Goal: Information Seeking & Learning: Learn about a topic

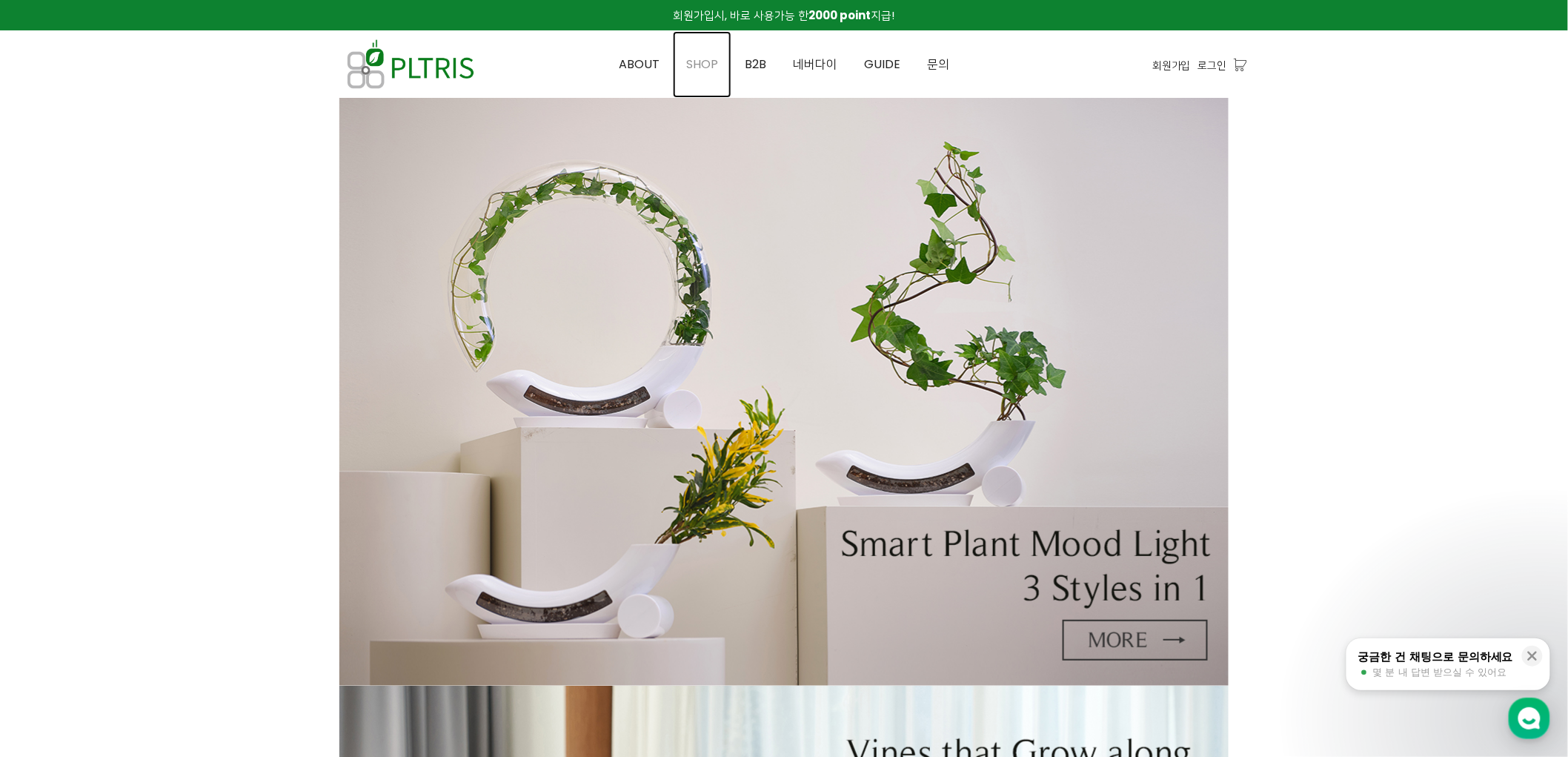
click at [706, 63] on span "SHOP" at bounding box center [702, 64] width 32 height 17
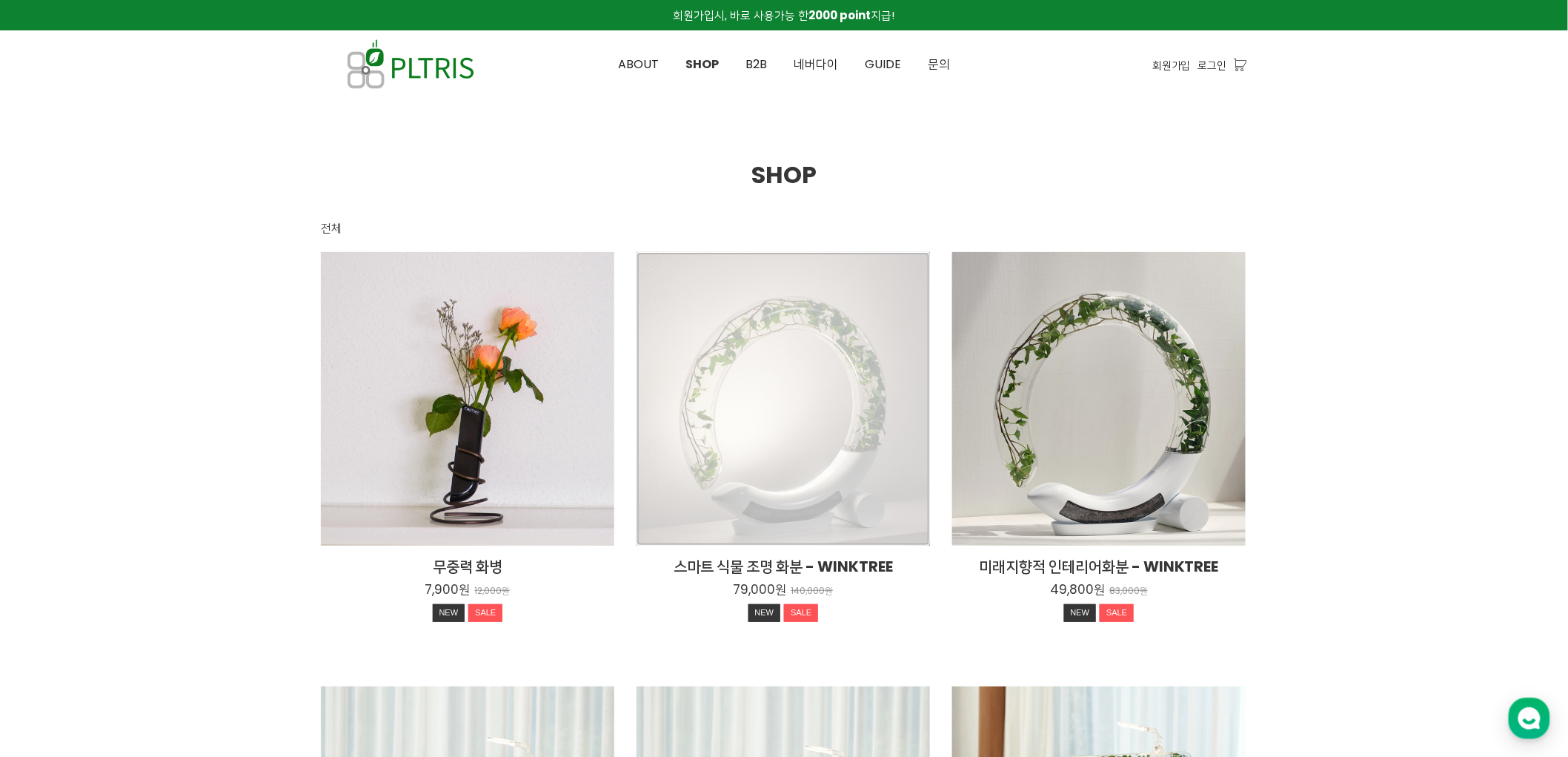
click at [761, 390] on div "스마트 식물 조명 화분 - WINKTREE 79,000원 140,000원 NEW SALE" at bounding box center [783, 399] width 294 height 294
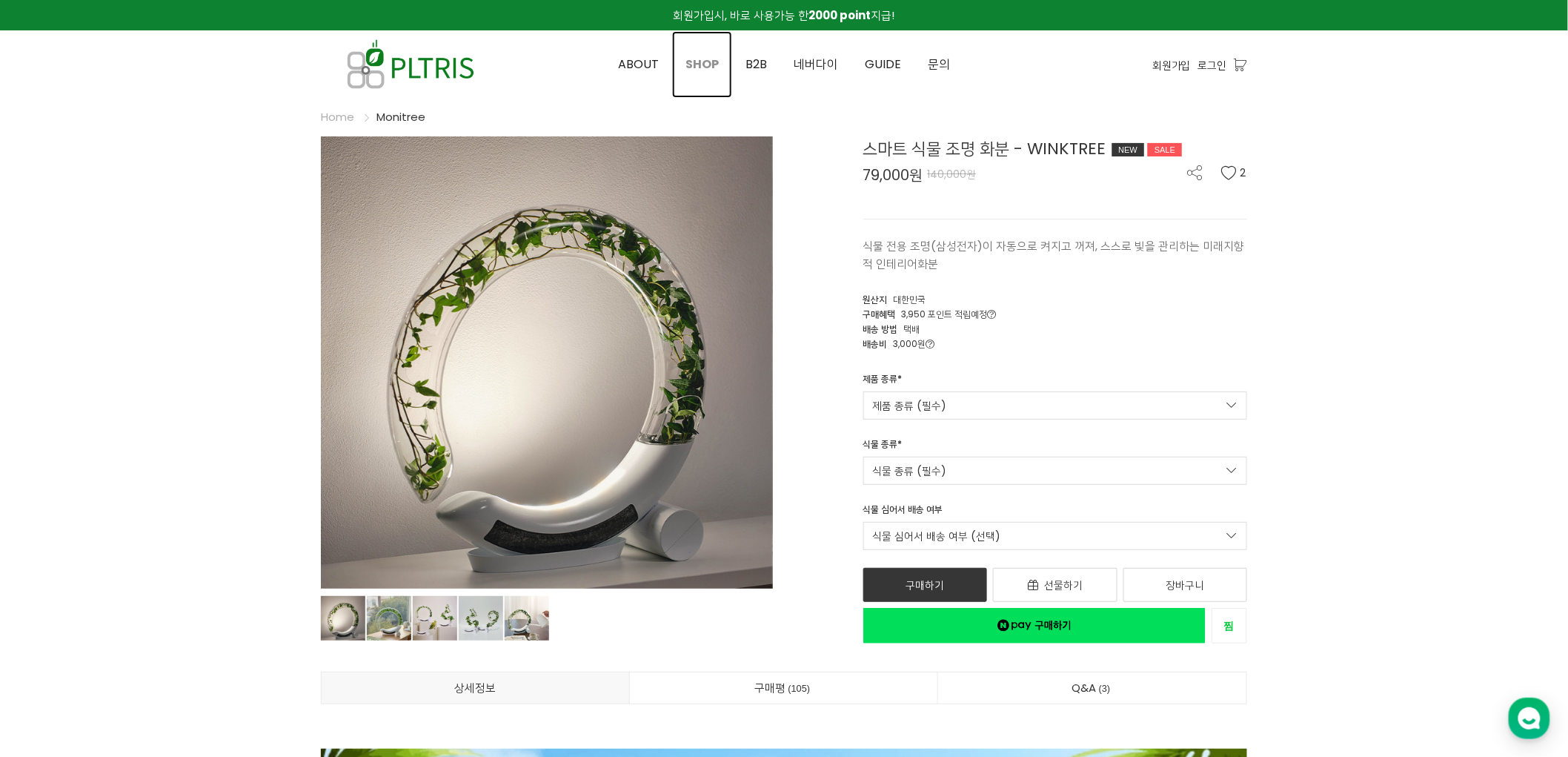
click at [705, 65] on span "SHOP" at bounding box center [702, 64] width 33 height 17
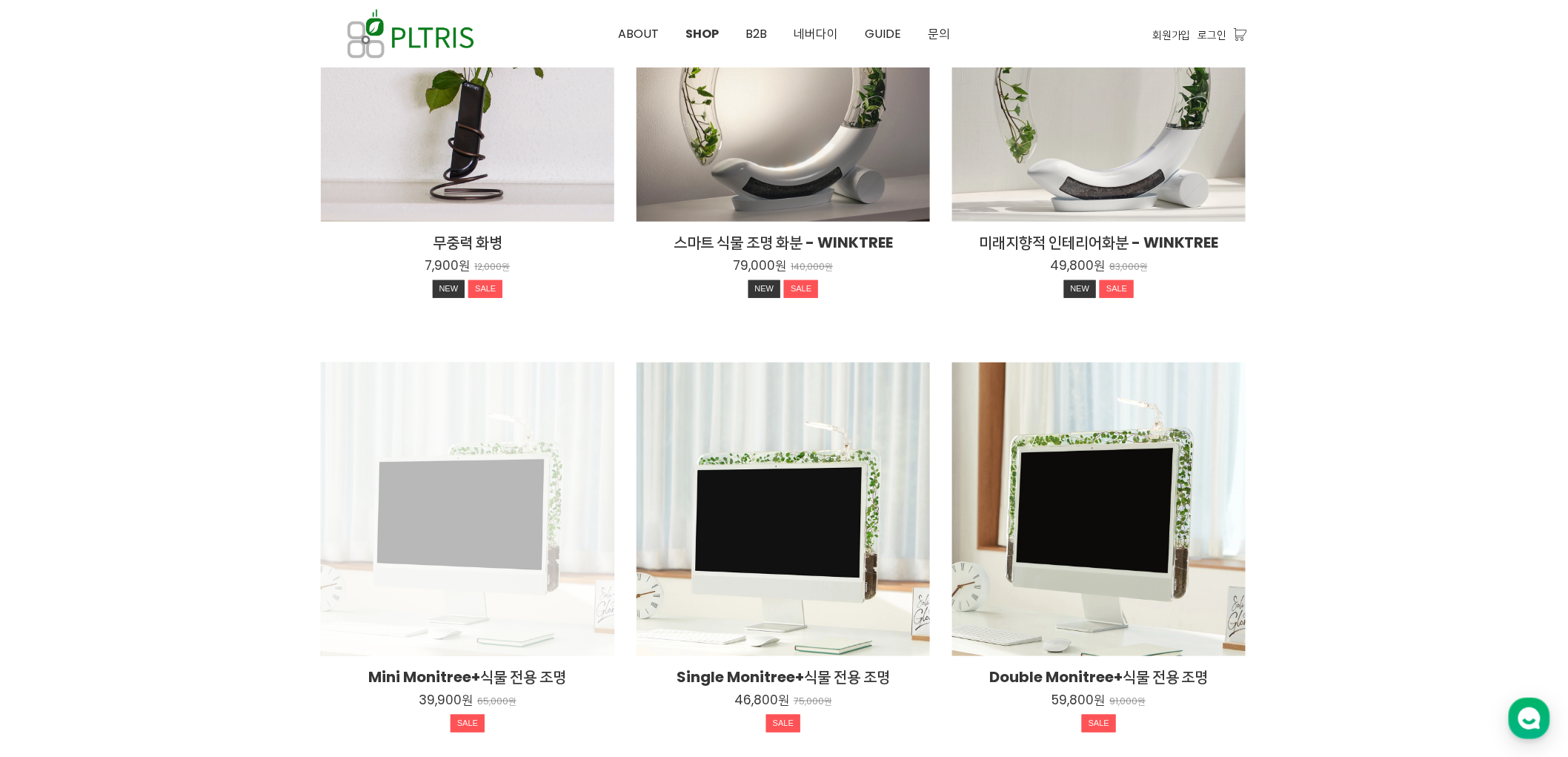
scroll to position [412, 0]
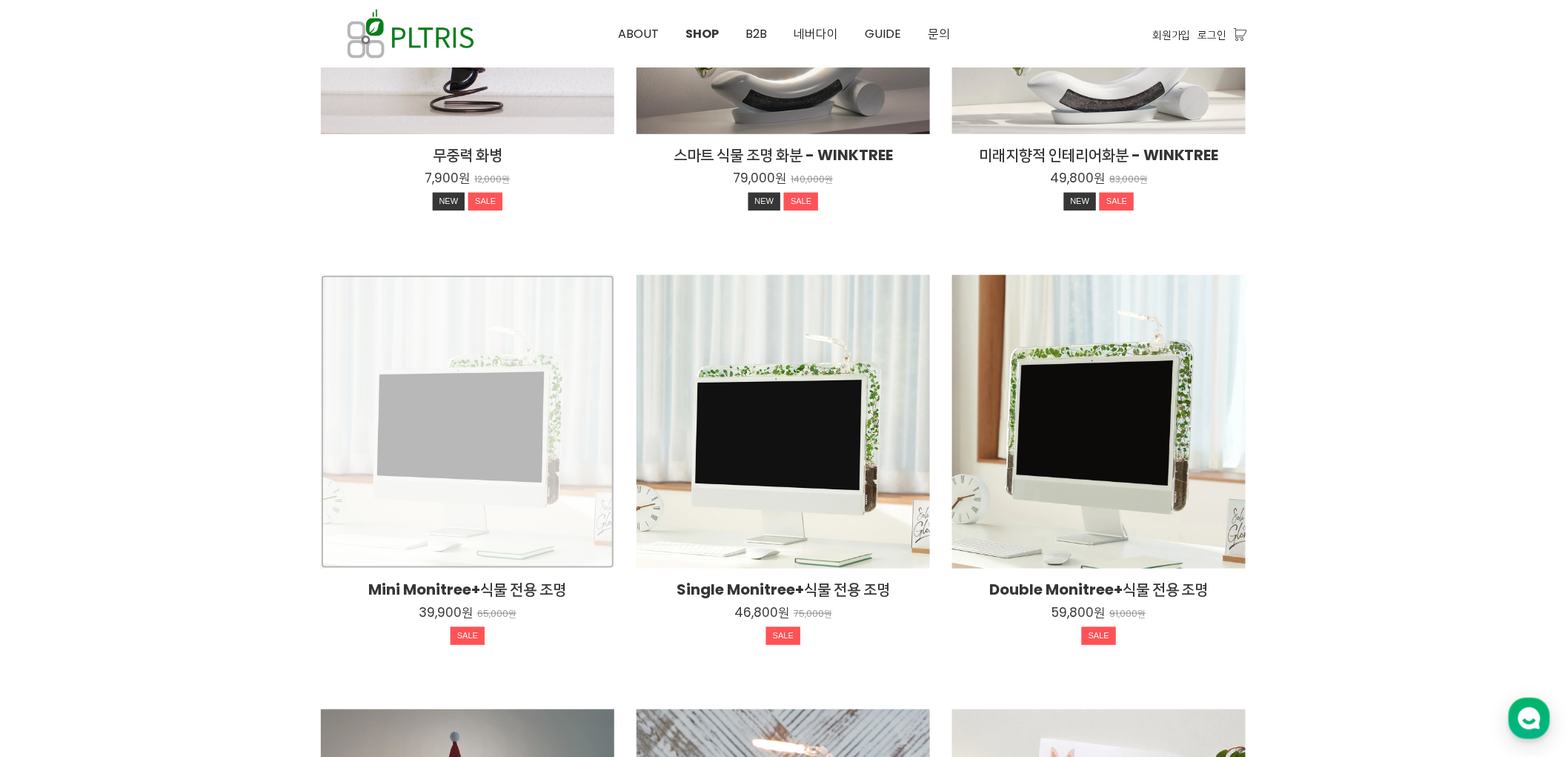
click at [440, 344] on div "Mini Monitree+식물 전용 조명 39,900원 65,000원 SALE" at bounding box center [468, 422] width 294 height 294
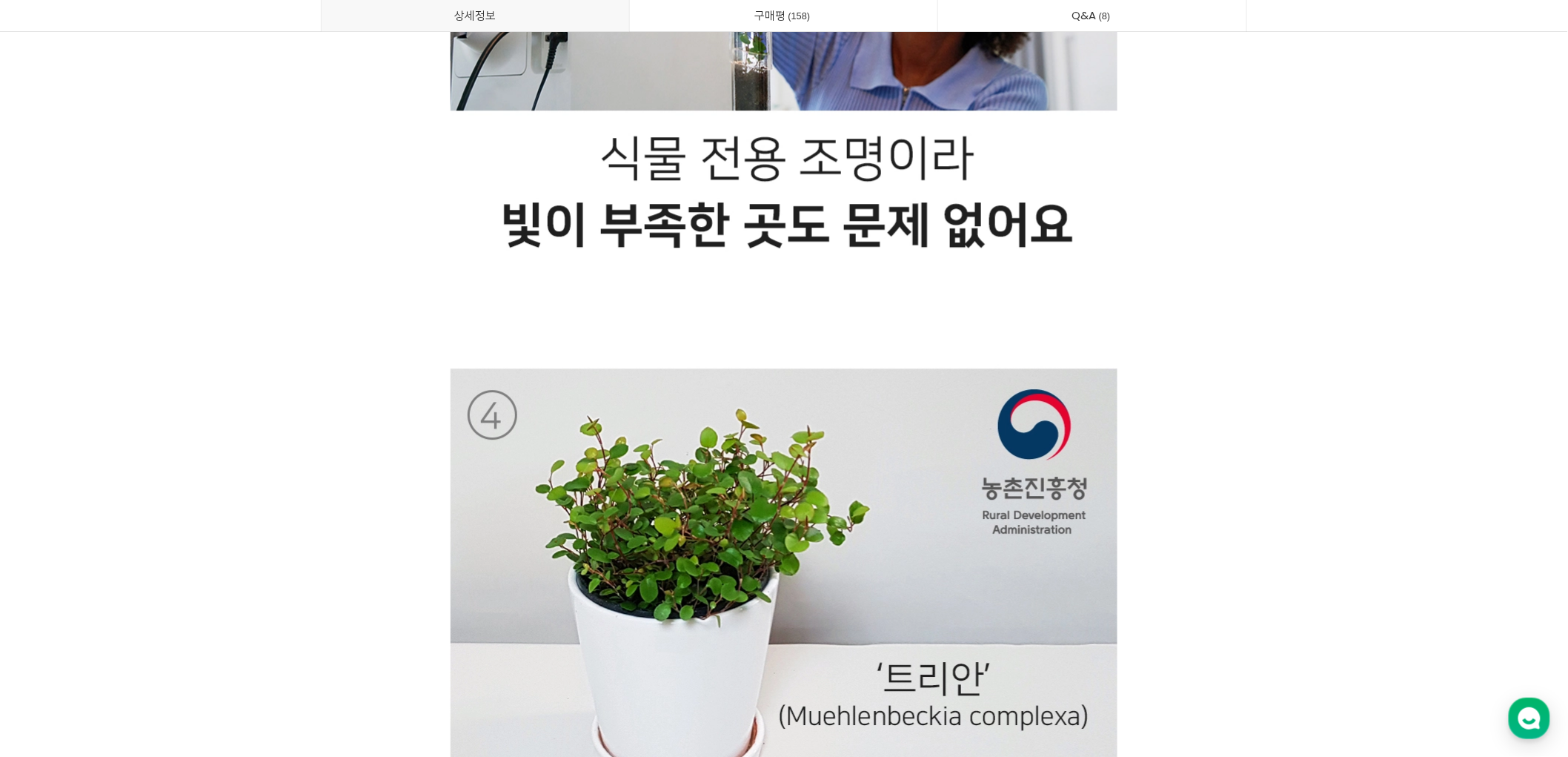
scroll to position [11365, 0]
